Goal: Navigation & Orientation: Find specific page/section

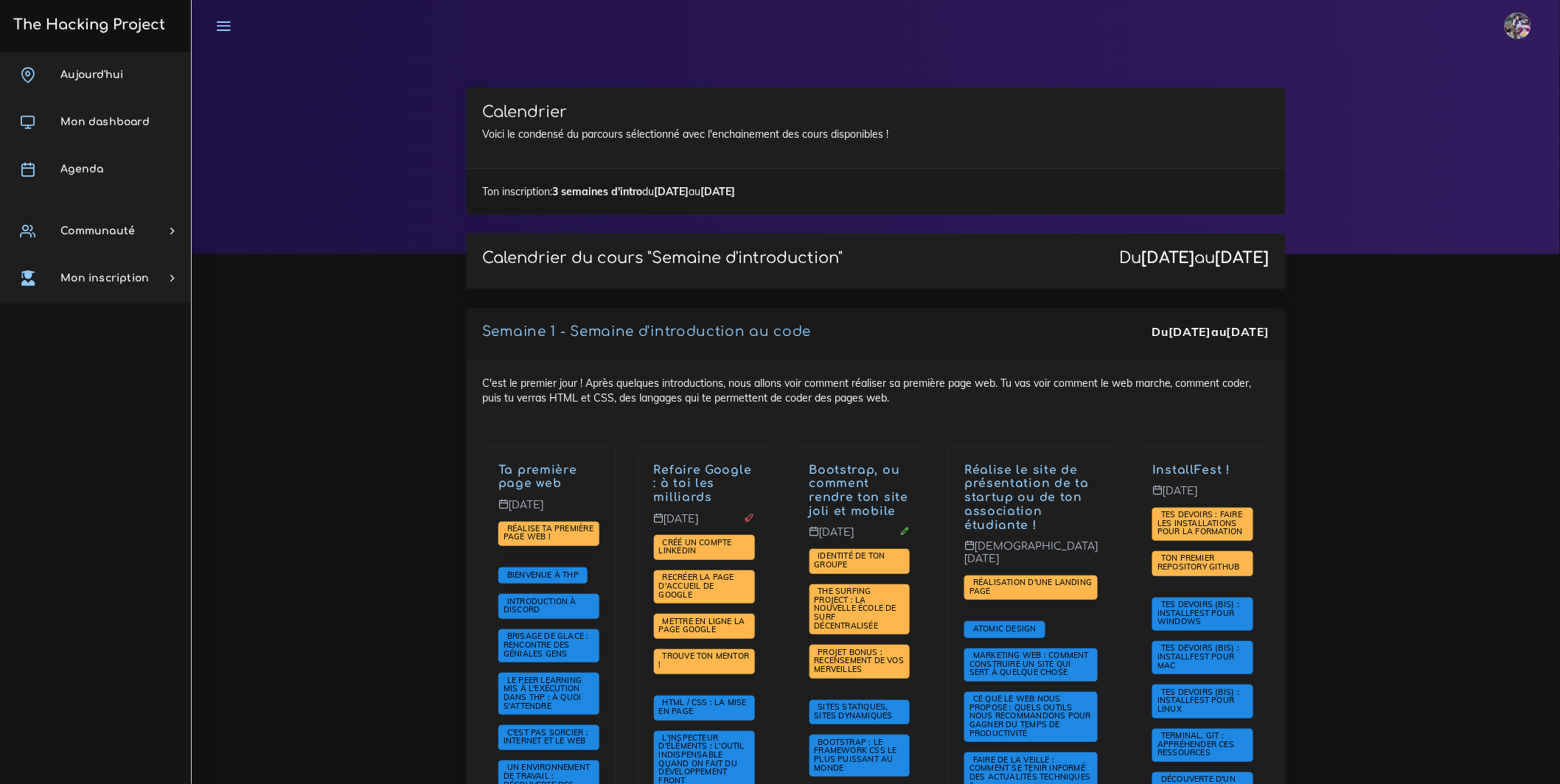
click at [109, 23] on h3 "The Hacking Project" at bounding box center [87, 25] width 157 height 16
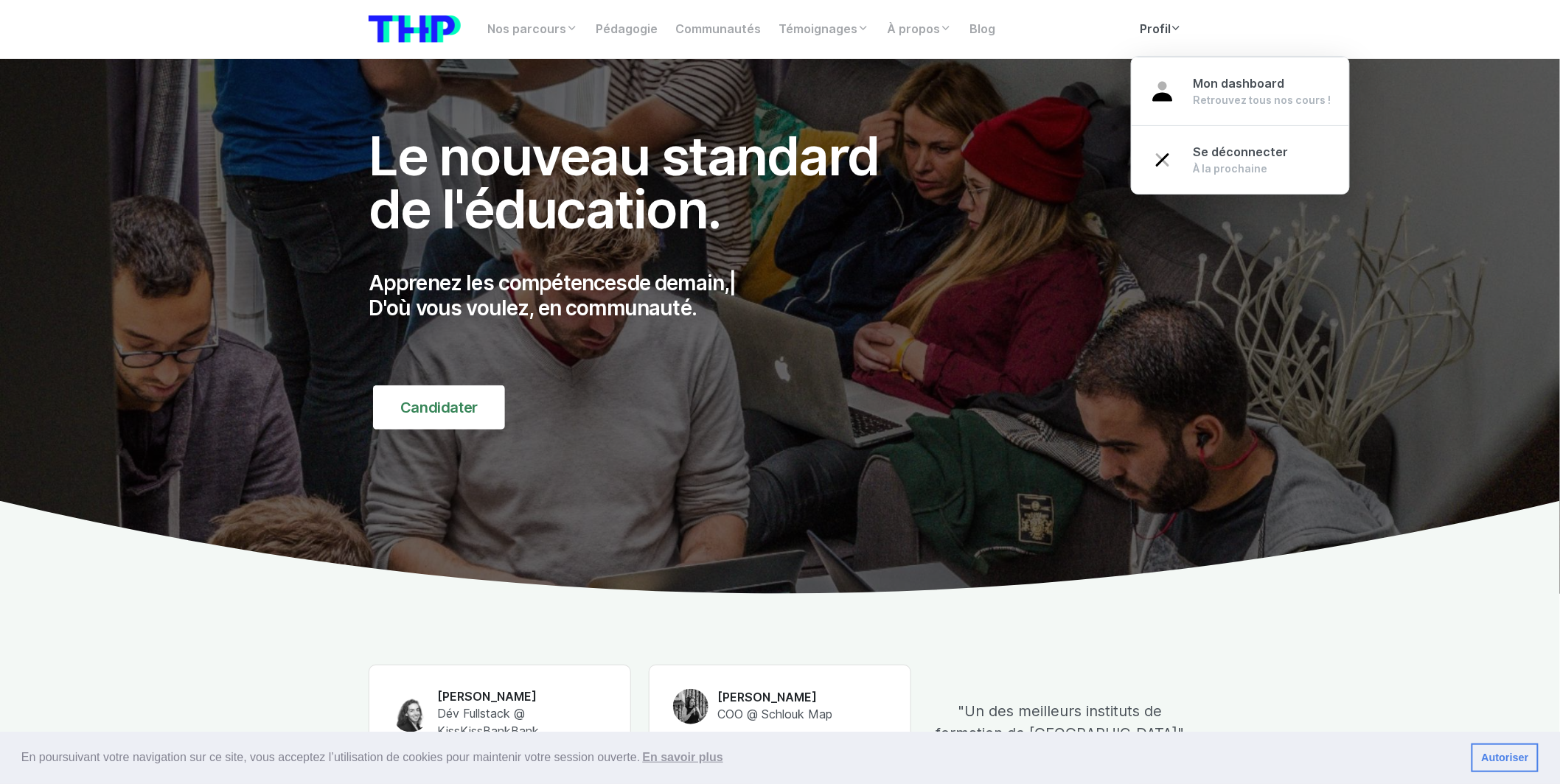
click at [1187, 41] on link "Profil" at bounding box center [1161, 29] width 61 height 29
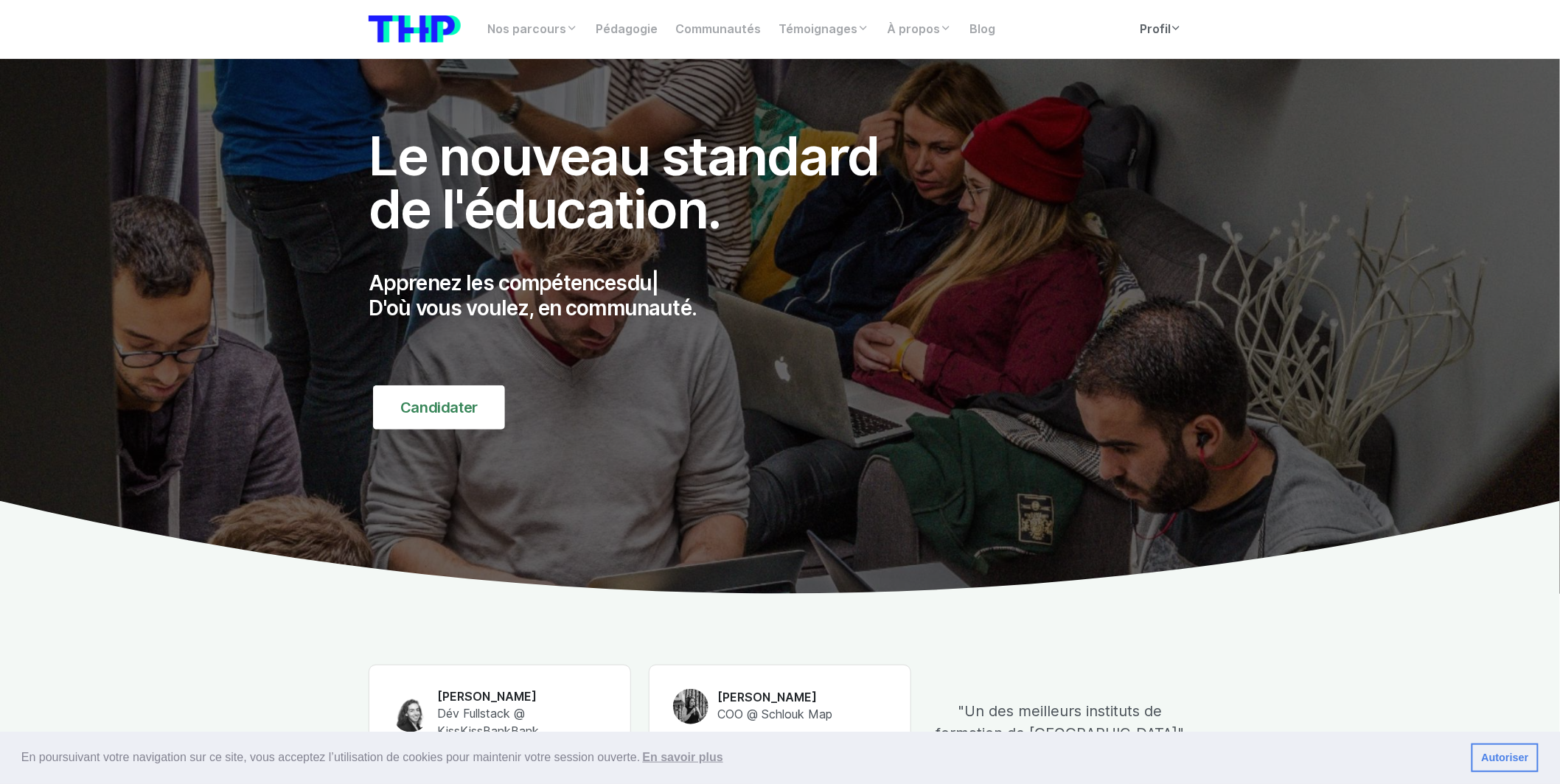
click at [1162, 24] on link "Profil" at bounding box center [1161, 29] width 61 height 29
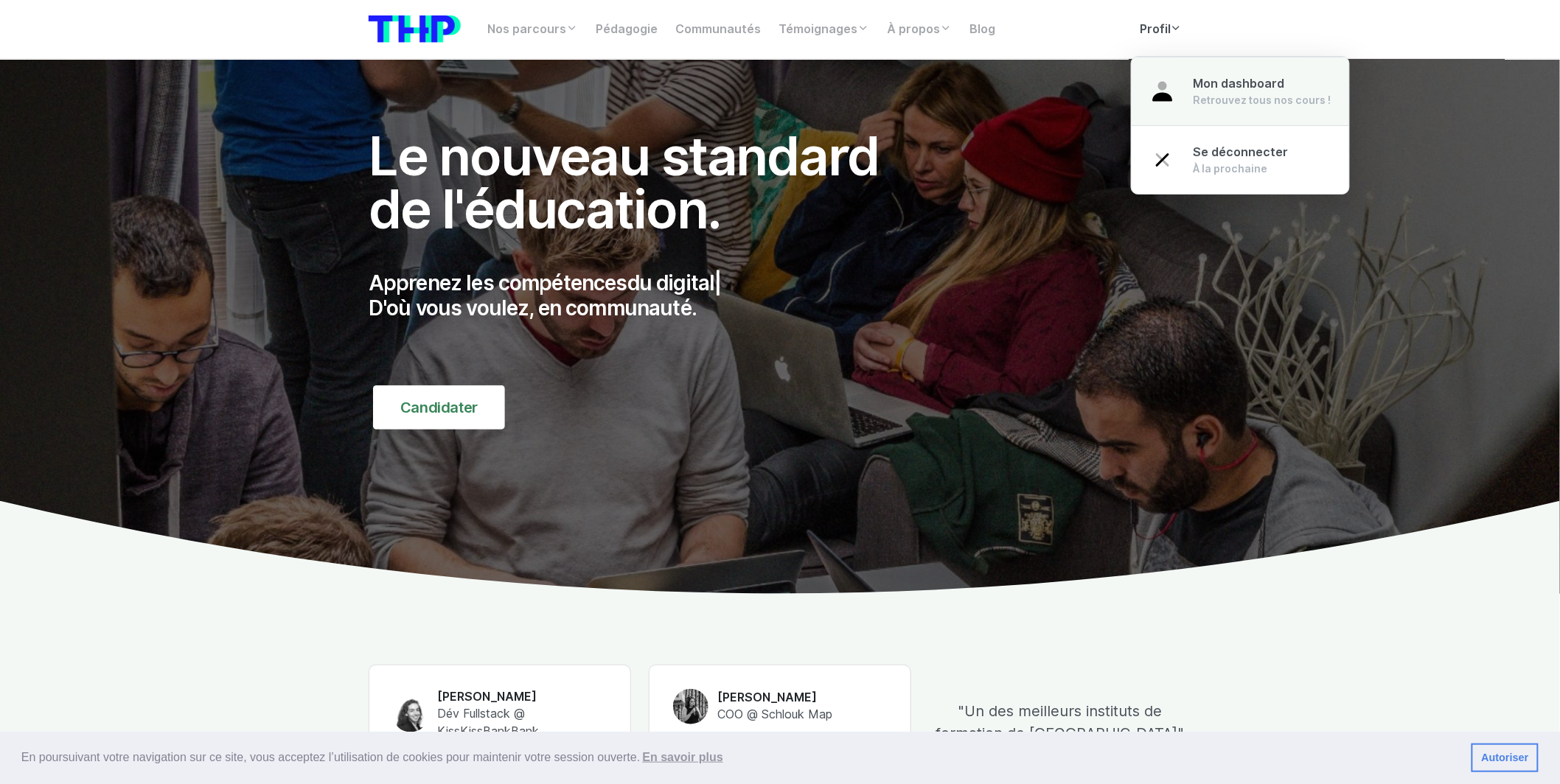
click at [1177, 87] on link "Mon dashboard Retrouvez tous nos cours !" at bounding box center [1240, 91] width 217 height 70
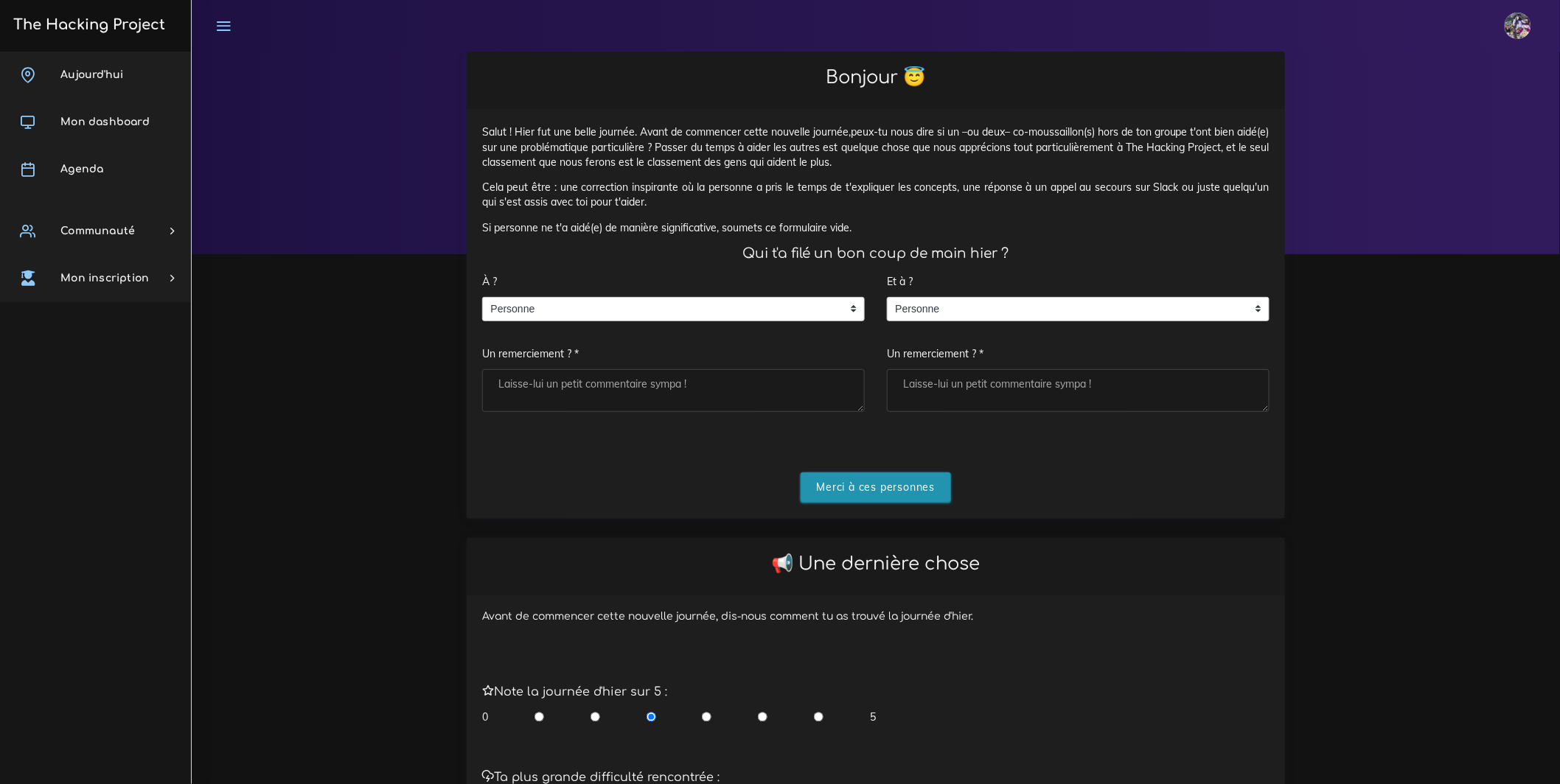
click at [913, 502] on input "Merci à ces personnes" at bounding box center [876, 487] width 151 height 30
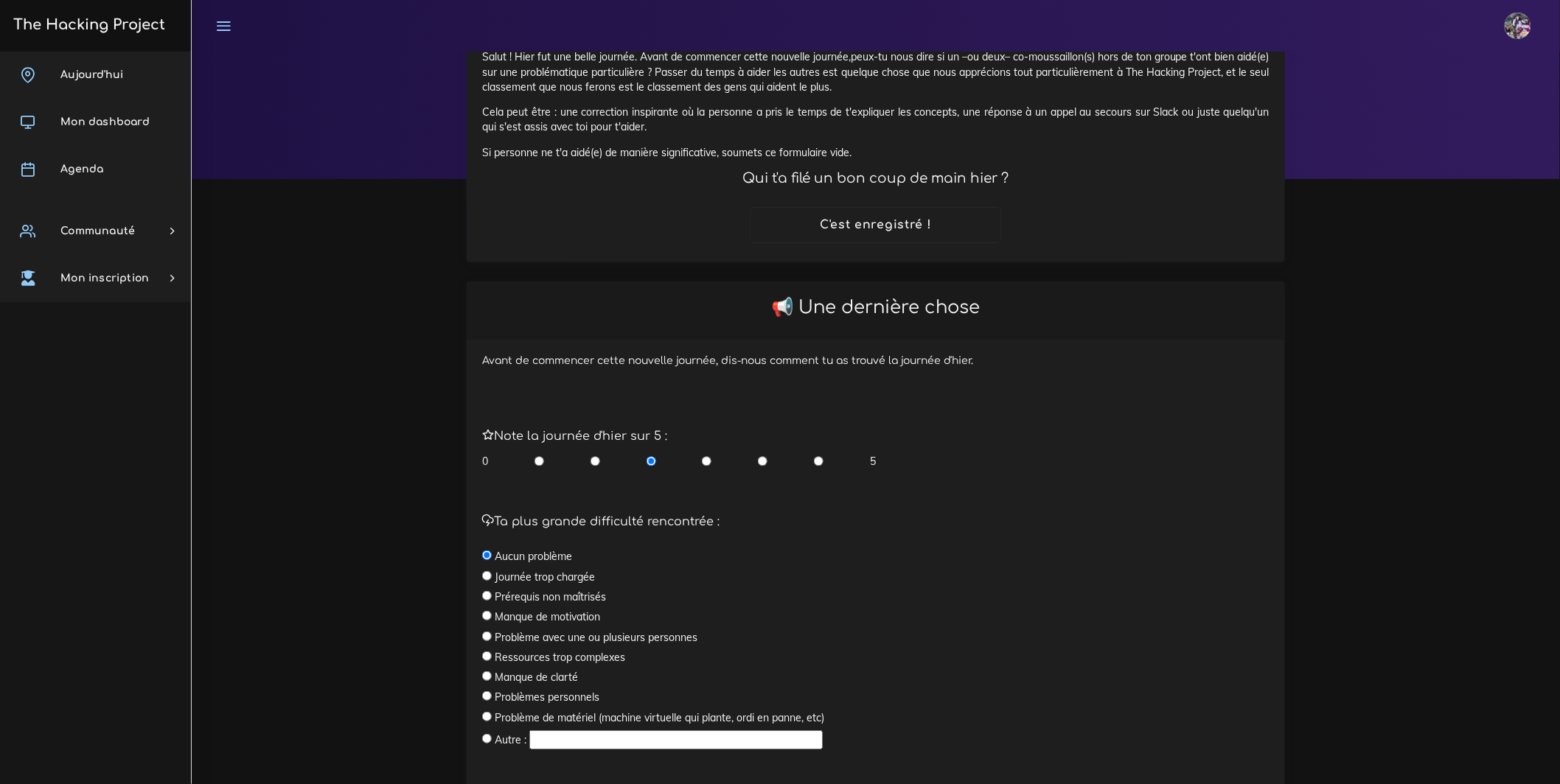
scroll to position [199, 0]
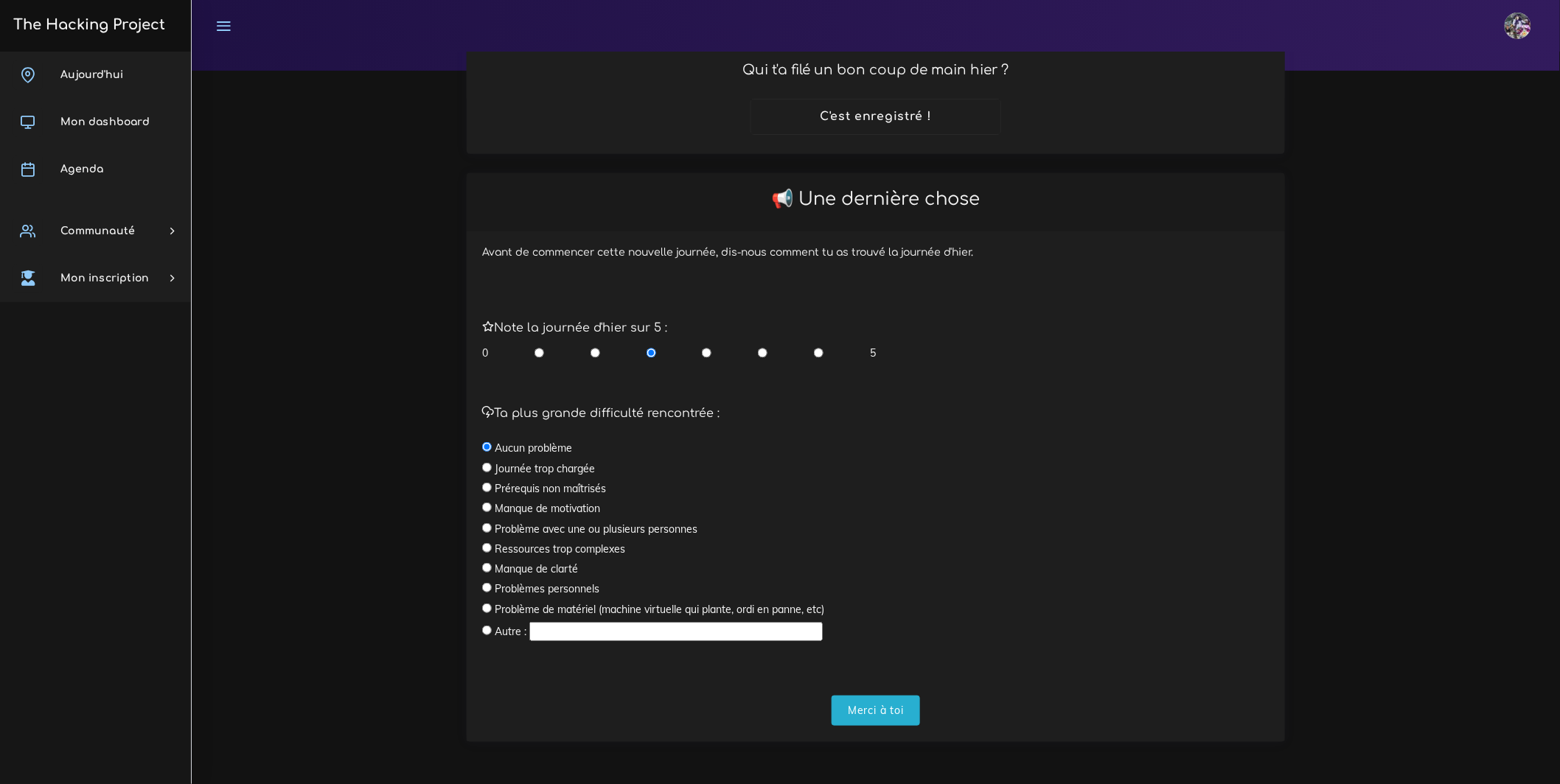
click at [821, 347] on input "radio" at bounding box center [819, 353] width 10 height 15
radio input "true"
click at [909, 711] on input "Merci à toi" at bounding box center [875, 711] width 88 height 30
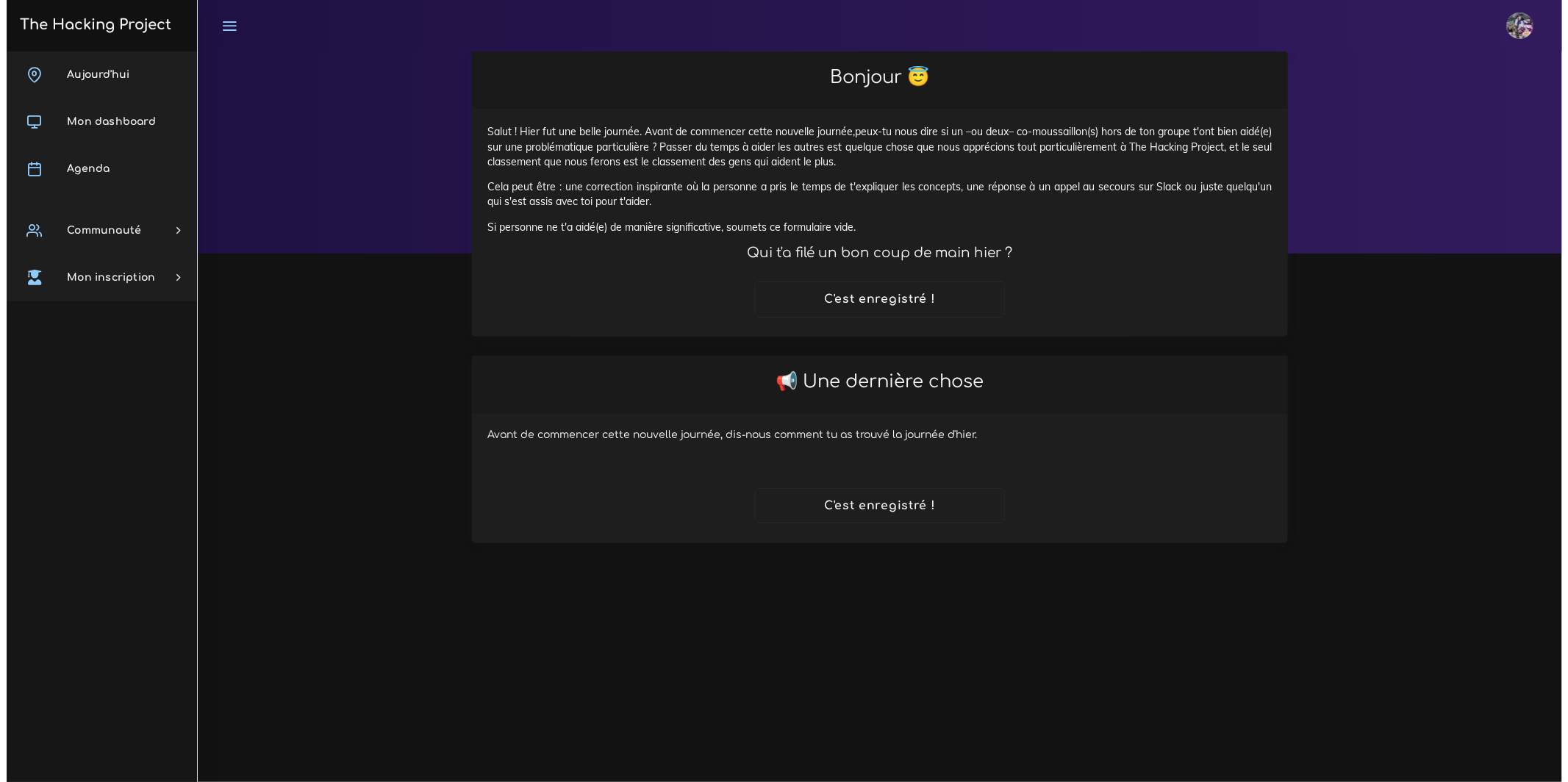
scroll to position [0, 0]
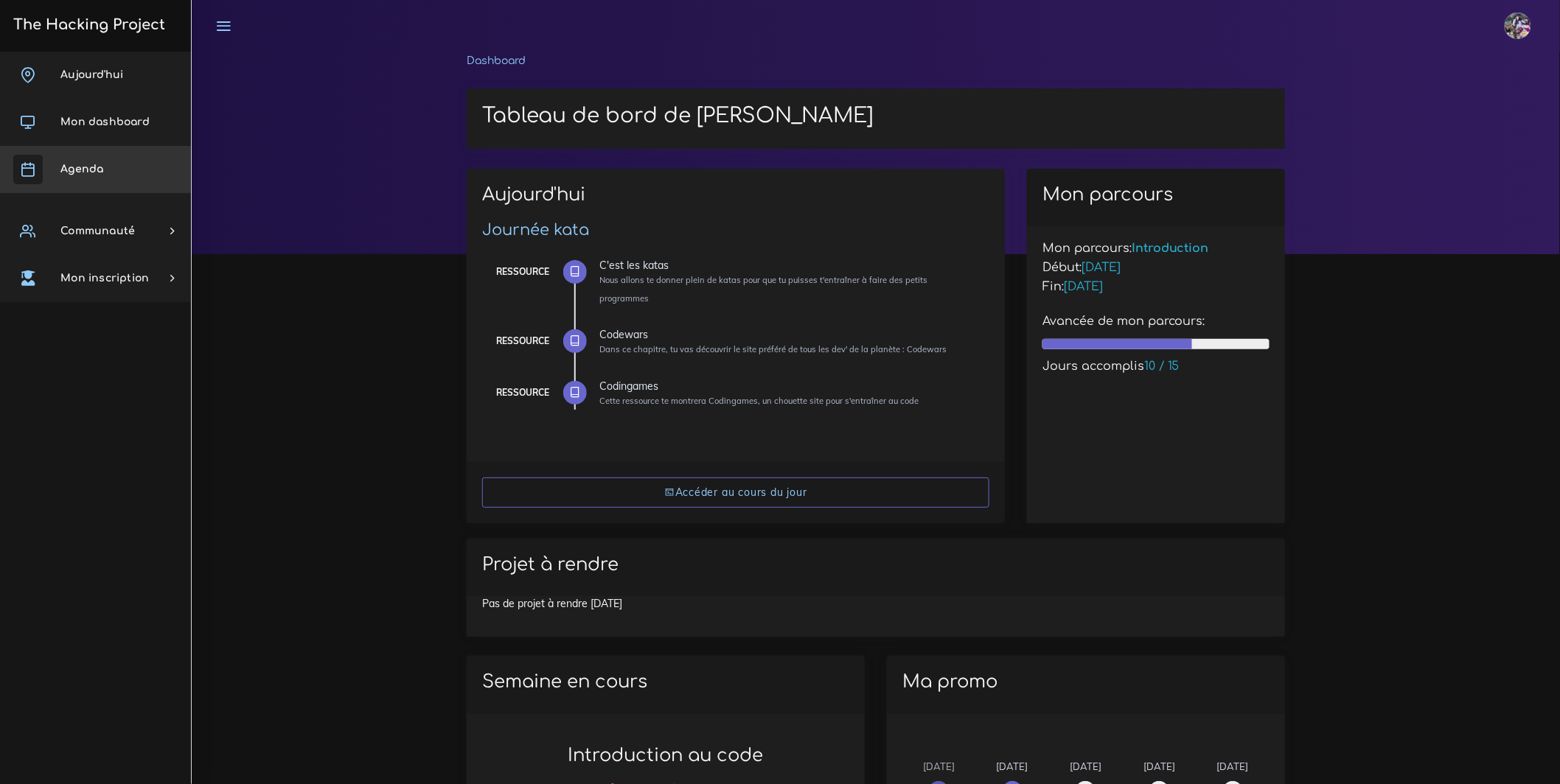
click at [92, 161] on link "Agenda" at bounding box center [95, 169] width 191 height 47
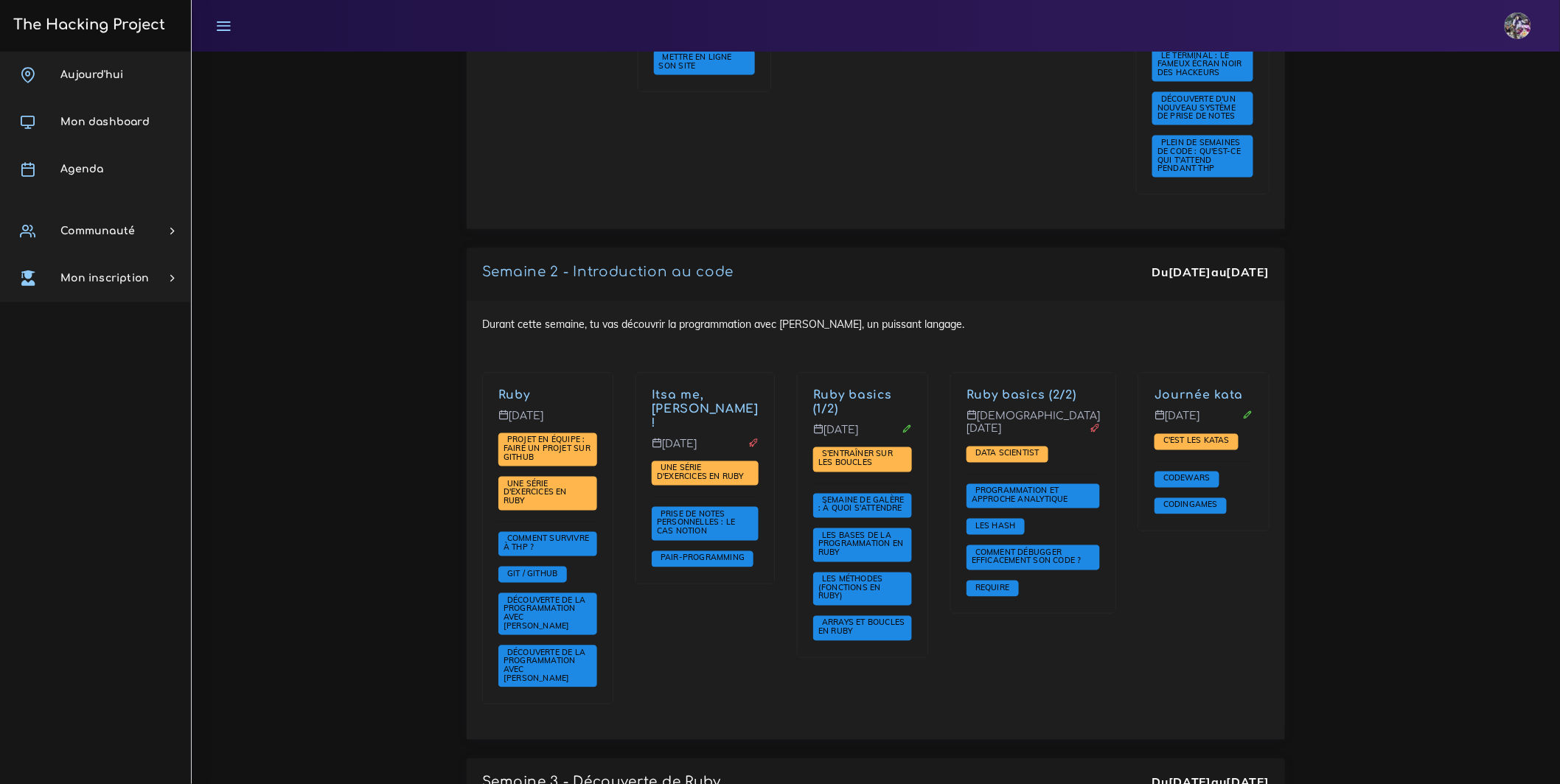
scroll to position [826, 0]
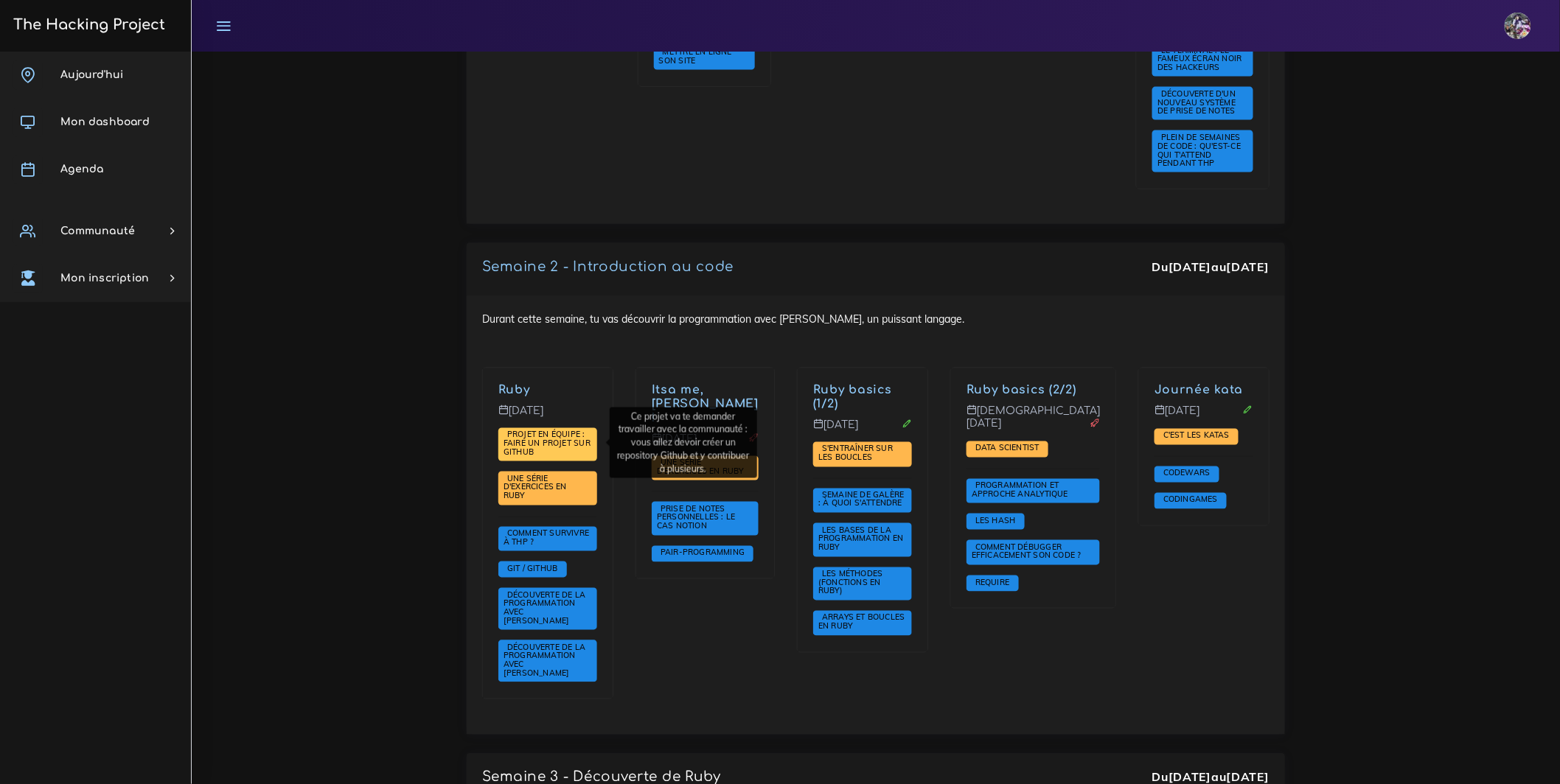
click at [586, 441] on span "Projet en équipe : faire un projet sur Github" at bounding box center [547, 443] width 87 height 27
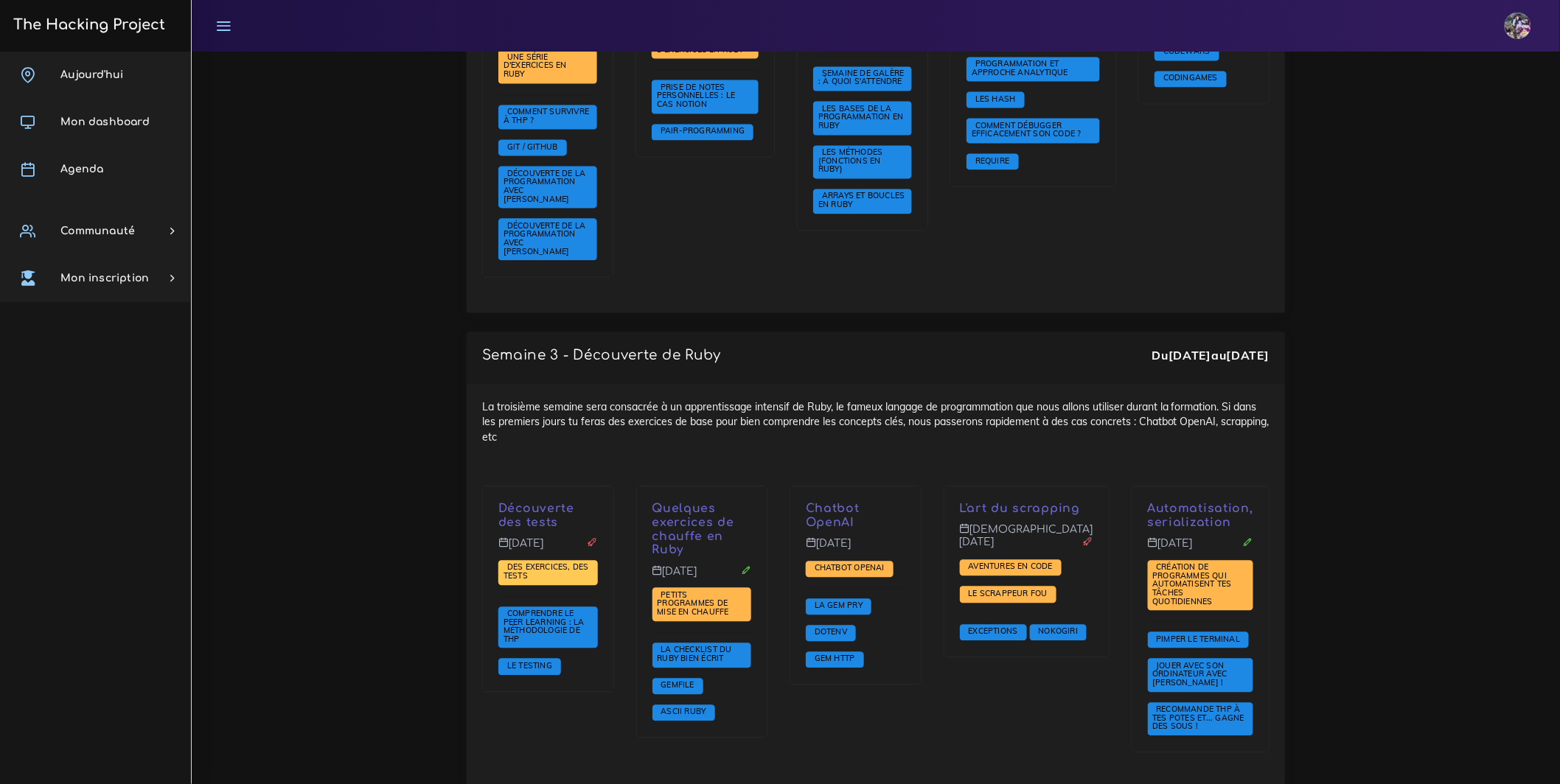
scroll to position [1254, 0]
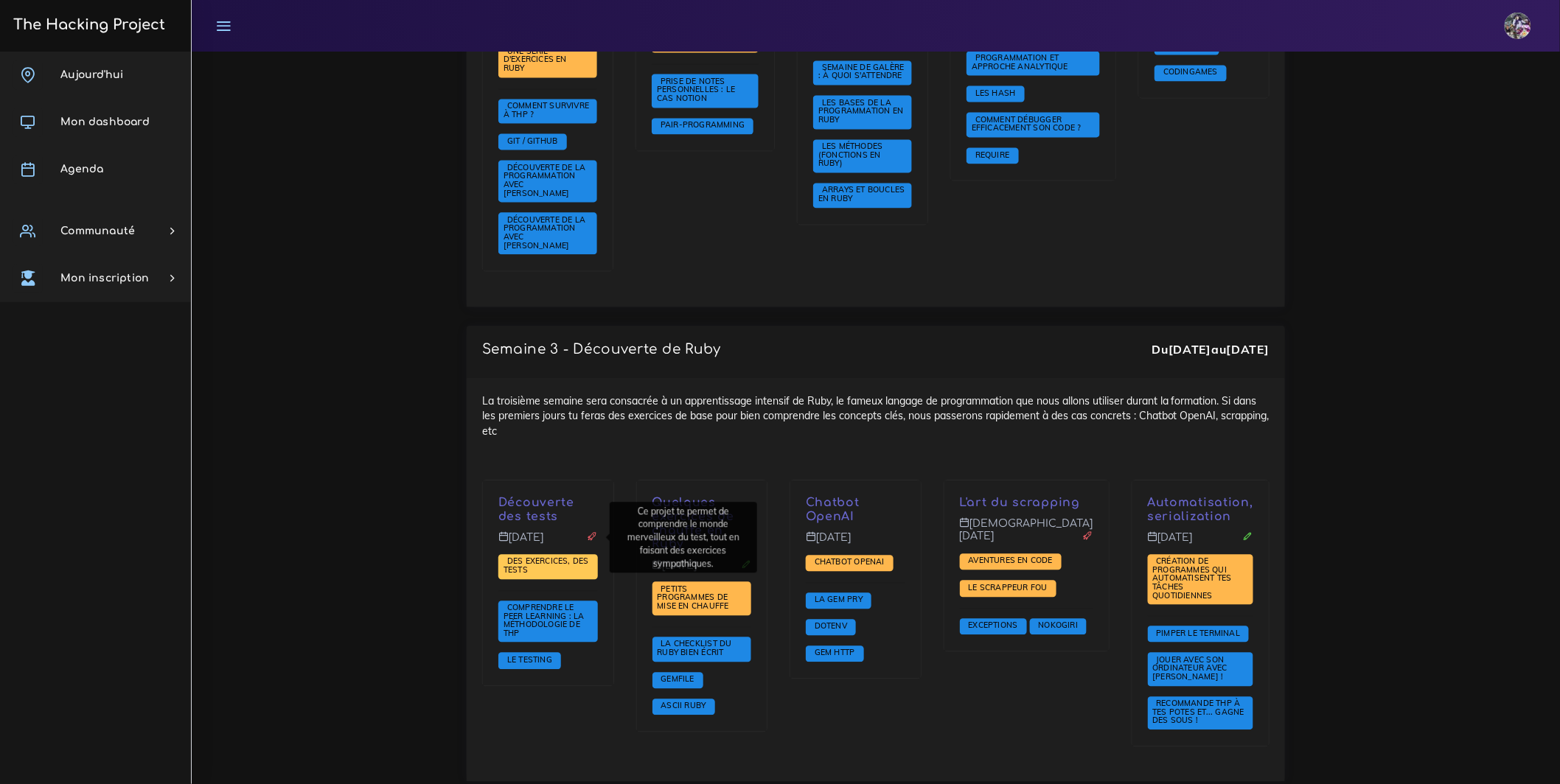
click at [530, 556] on span "Des exercices, des tests" at bounding box center [546, 565] width 85 height 19
click at [553, 556] on span "Des exercices, des tests" at bounding box center [546, 565] width 85 height 19
click at [550, 554] on span "Des exercices, des tests" at bounding box center [547, 566] width 100 height 25
click at [608, 559] on div "Découverte des tests Lundi 15 sept. Des exercices, des tests Comprendre le peer…" at bounding box center [548, 583] width 130 height 205
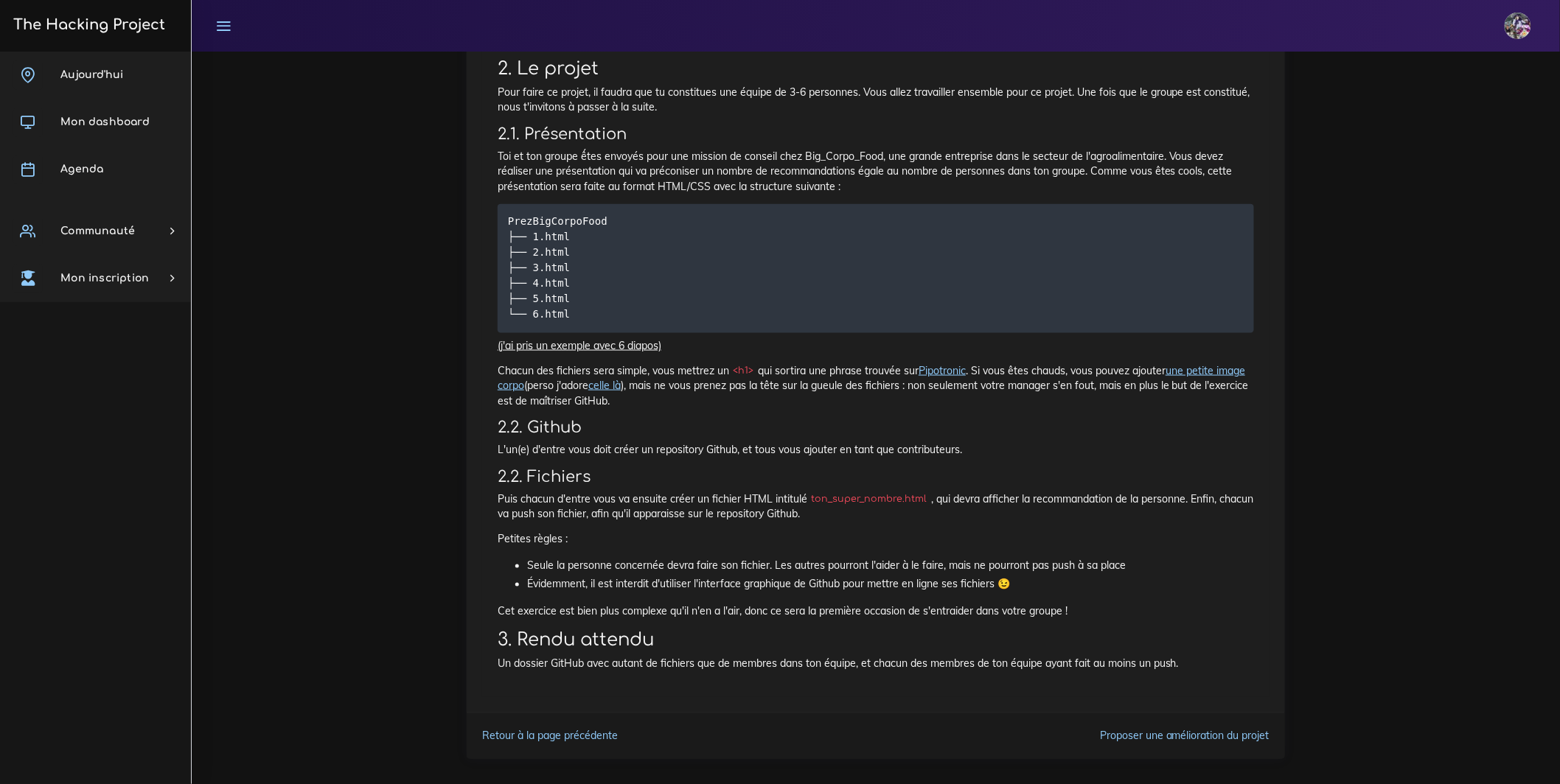
scroll to position [580, 0]
